Goal: Task Accomplishment & Management: Manage account settings

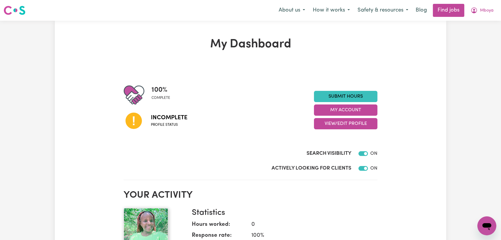
click at [358, 191] on h2 "Your activity" at bounding box center [251, 195] width 254 height 11
click at [345, 126] on button "View/Edit Profile" at bounding box center [345, 123] width 63 height 11
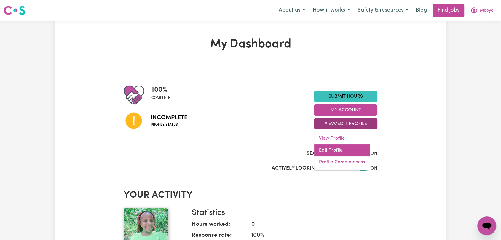
click at [341, 153] on link "Edit Profile" at bounding box center [341, 151] width 55 height 12
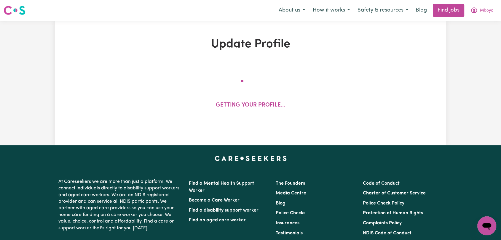
select select "[DEMOGRAPHIC_DATA]"
select select "Student Visa"
select select "Studying a healthcare related degree or qualification"
select select "60"
select select "70"
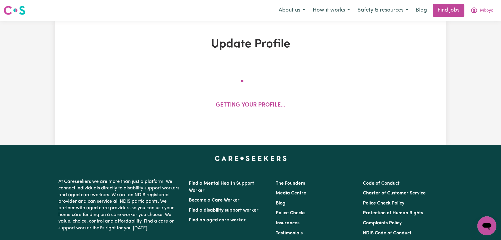
select select "85"
select select "120"
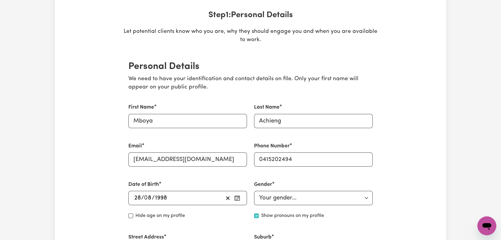
scroll to position [66, 0]
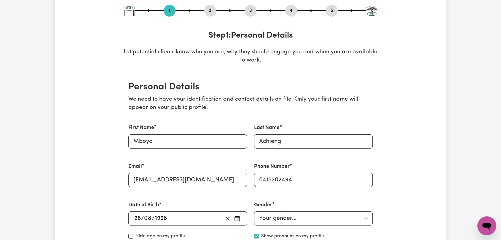
drag, startPoint x: 209, startPoint y: 7, endPoint x: 219, endPoint y: 25, distance: 20.7
click at [209, 7] on button "2" at bounding box center [210, 11] width 12 height 8
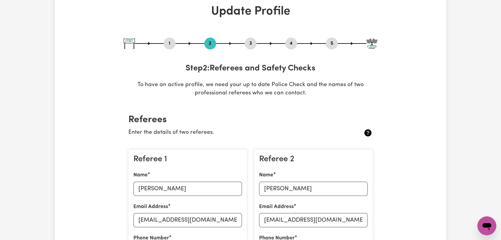
scroll to position [0, 0]
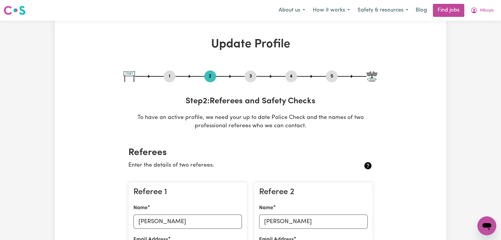
drag, startPoint x: 248, startPoint y: 76, endPoint x: 251, endPoint y: 84, distance: 8.3
click at [248, 76] on button "3" at bounding box center [251, 77] width 12 height 8
select select "2022"
select select "2025"
select select "2022"
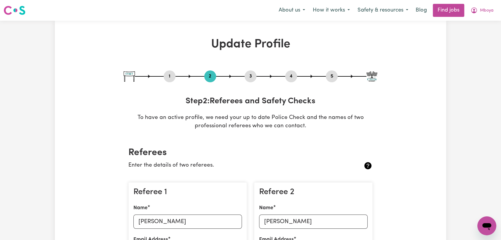
select select "2024"
select select "2023"
select select "2025"
select select "Certificate III (Individual Support)"
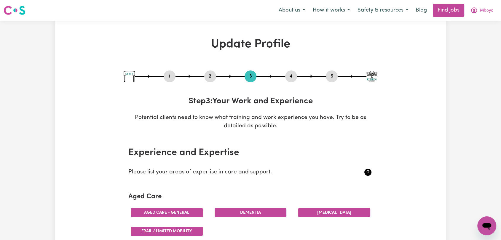
click at [289, 75] on button "4" at bounding box center [291, 77] width 12 height 8
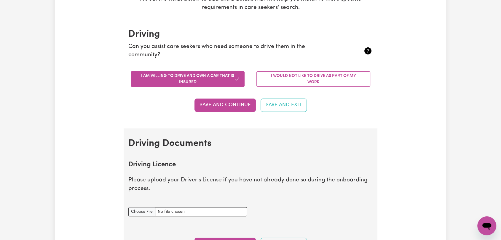
scroll to position [132, 0]
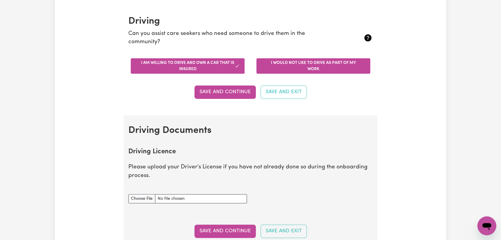
drag, startPoint x: 313, startPoint y: 68, endPoint x: 298, endPoint y: 73, distance: 15.8
click at [313, 69] on button "I would not like to drive as part of my work" at bounding box center [313, 65] width 114 height 15
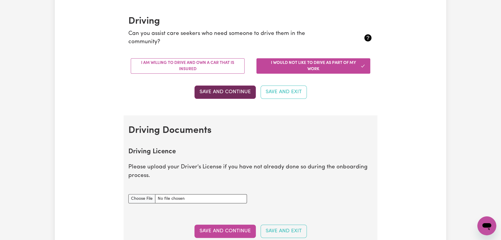
drag, startPoint x: 226, startPoint y: 94, endPoint x: 232, endPoint y: 100, distance: 8.8
click at [227, 94] on button "Save and Continue" at bounding box center [225, 92] width 61 height 13
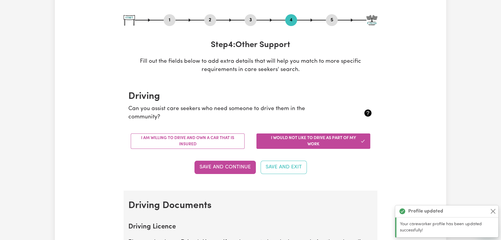
scroll to position [39, 0]
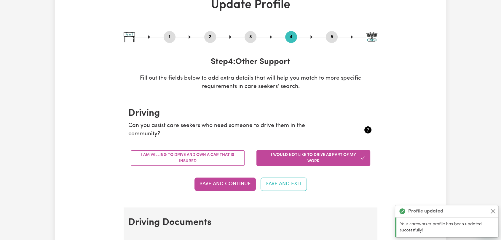
click at [332, 36] on button "5" at bounding box center [332, 37] width 12 height 8
select select "I am providing services privately on my own"
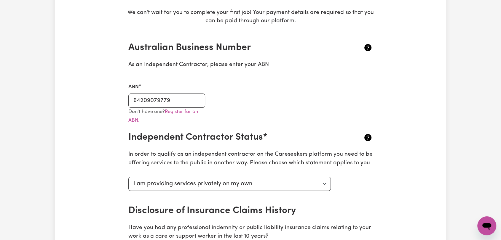
scroll to position [7, 0]
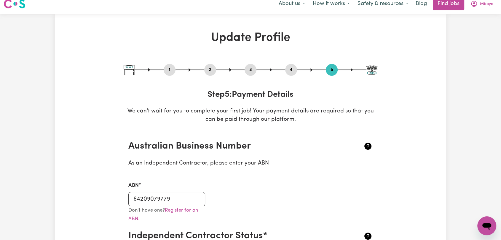
click at [289, 69] on button "4" at bounding box center [291, 70] width 12 height 8
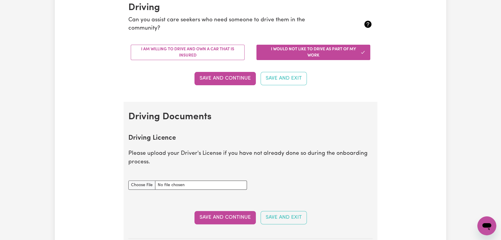
scroll to position [105, 0]
